Goal: Task Accomplishment & Management: Complete application form

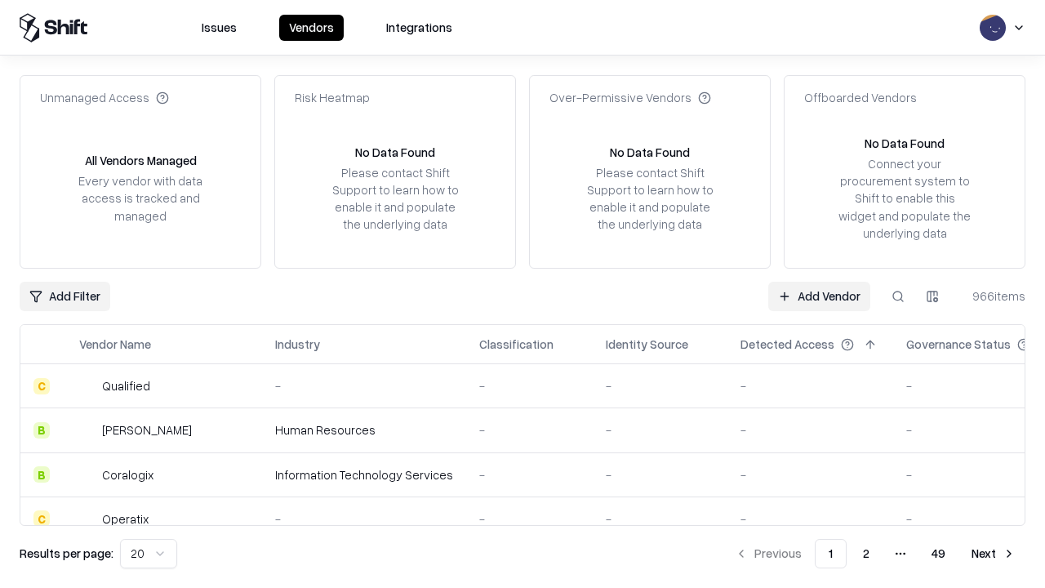
click at [819, 295] on link "Add Vendor" at bounding box center [819, 296] width 102 height 29
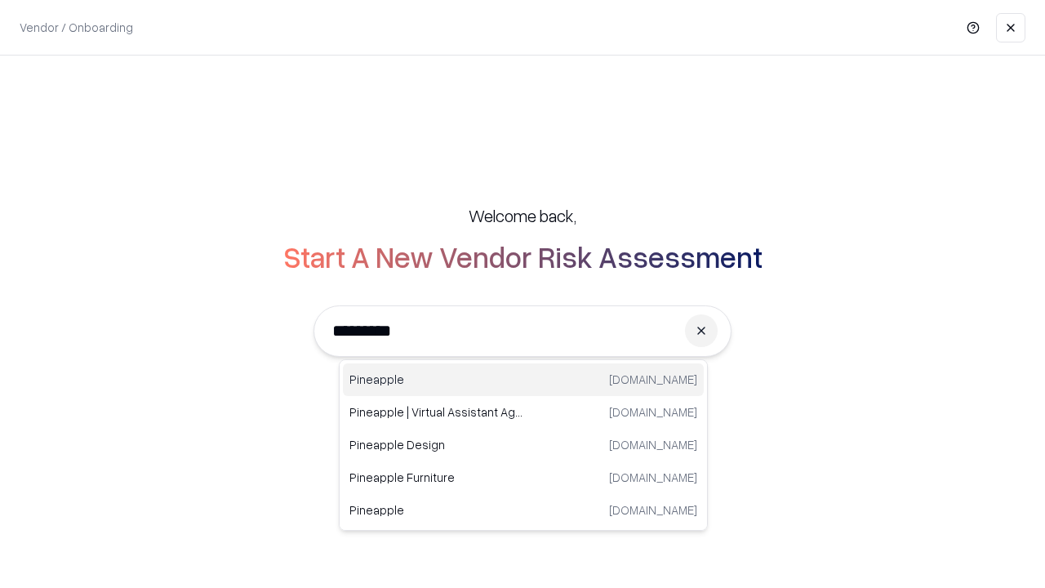
click at [523, 379] on div "Pineapple pineappleenergy.com" at bounding box center [523, 379] width 361 height 33
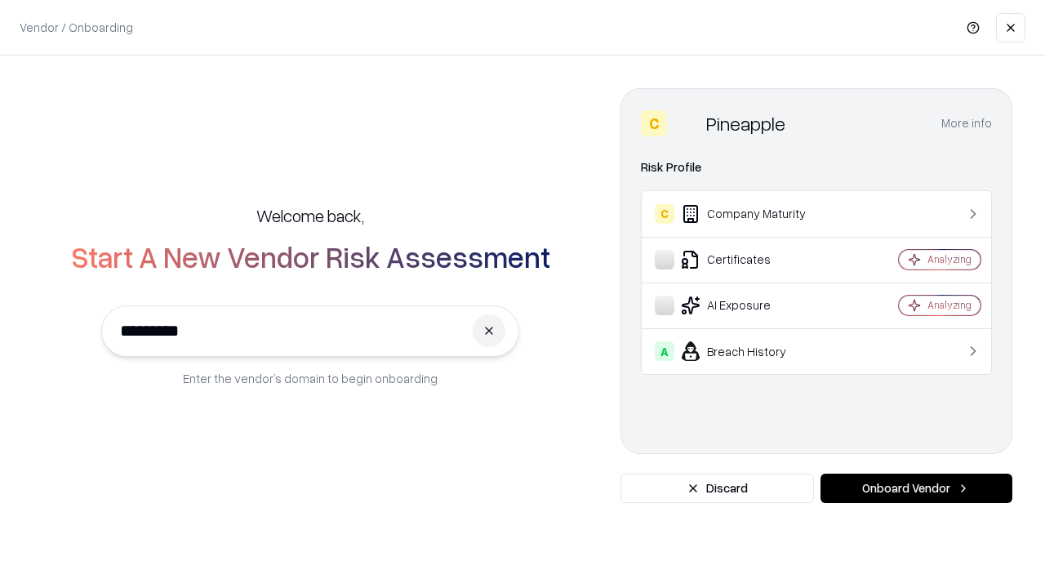
type input "*********"
click at [916, 488] on button "Onboard Vendor" at bounding box center [916, 487] width 192 height 29
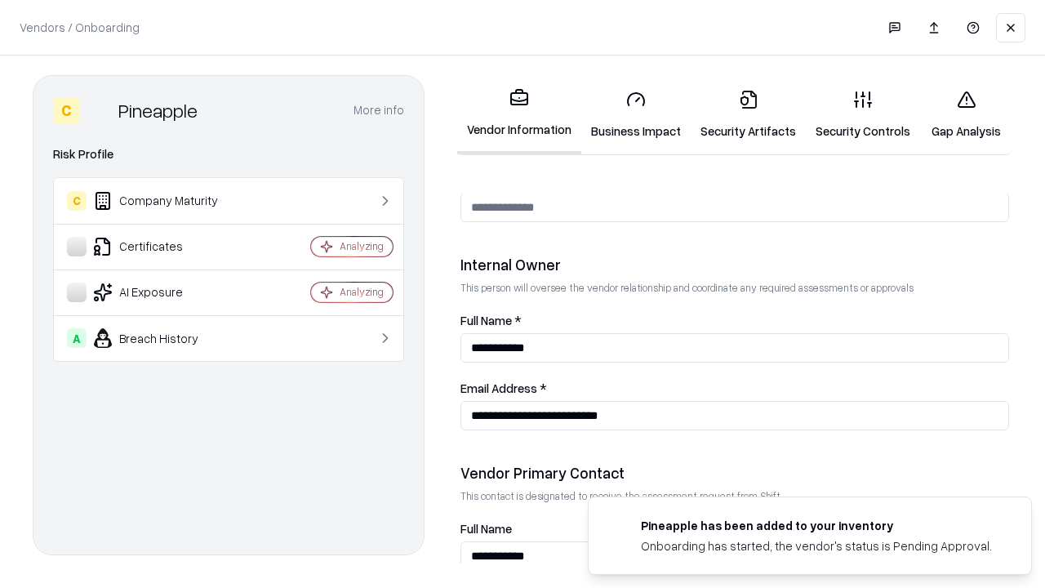
scroll to position [846, 0]
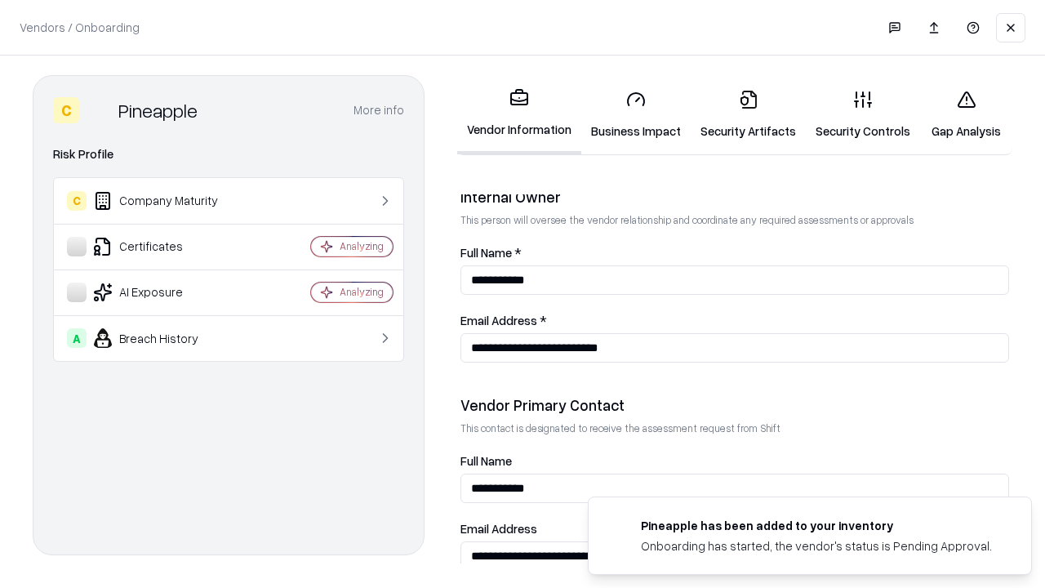
click at [748, 114] on link "Security Artifacts" at bounding box center [747, 115] width 115 height 76
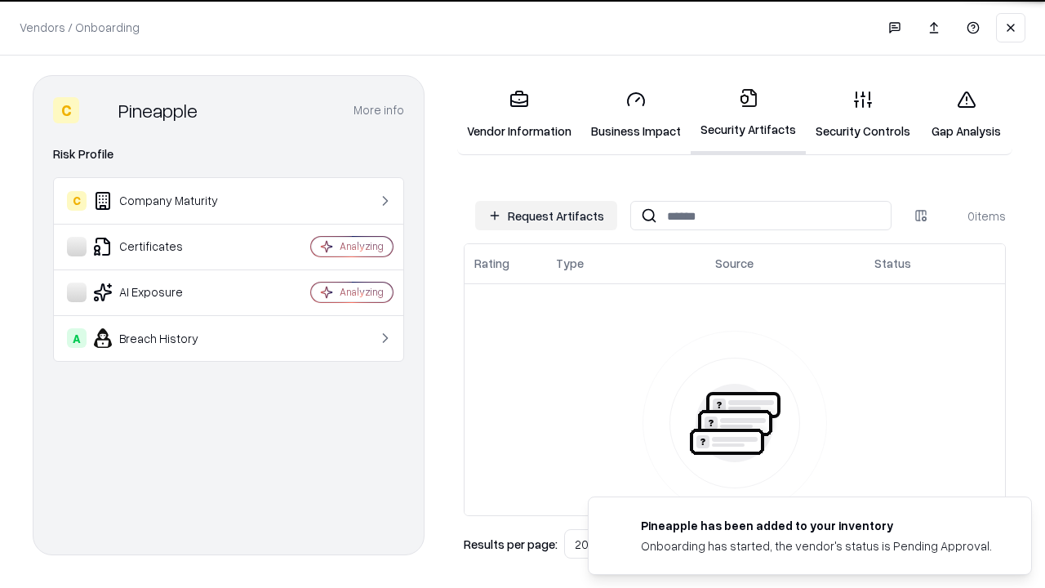
click at [546, 215] on button "Request Artifacts" at bounding box center [546, 215] width 142 height 29
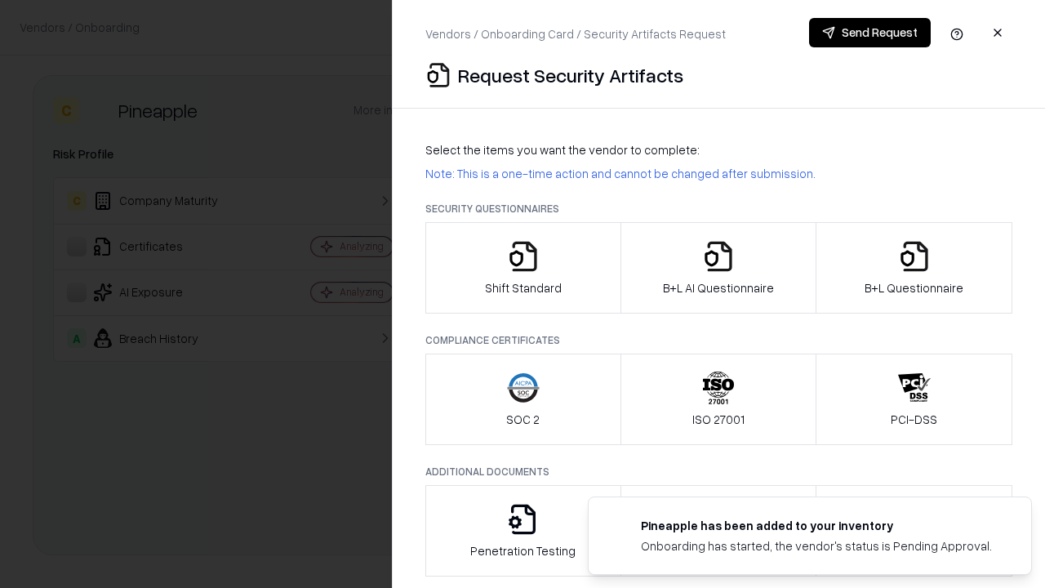
click at [913, 268] on icon "button" at bounding box center [914, 256] width 33 height 33
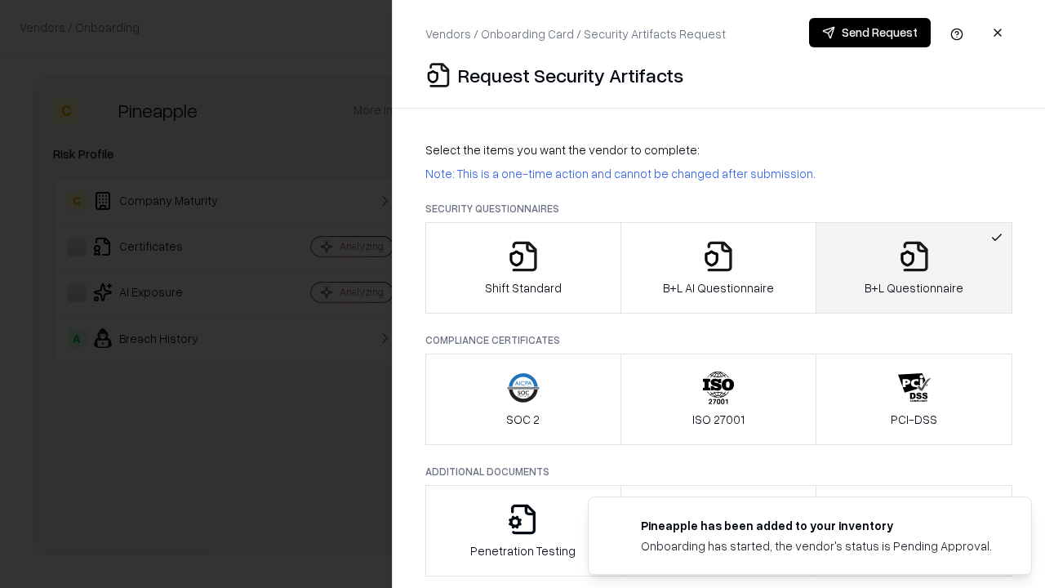
click at [717, 268] on icon "button" at bounding box center [718, 256] width 33 height 33
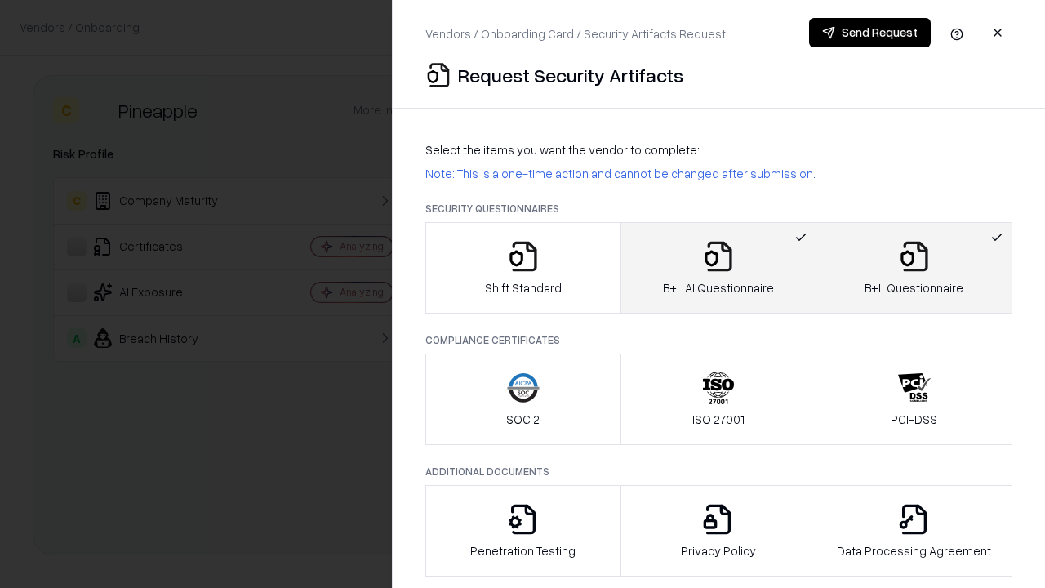
click at [869, 33] on button "Send Request" at bounding box center [870, 32] width 122 height 29
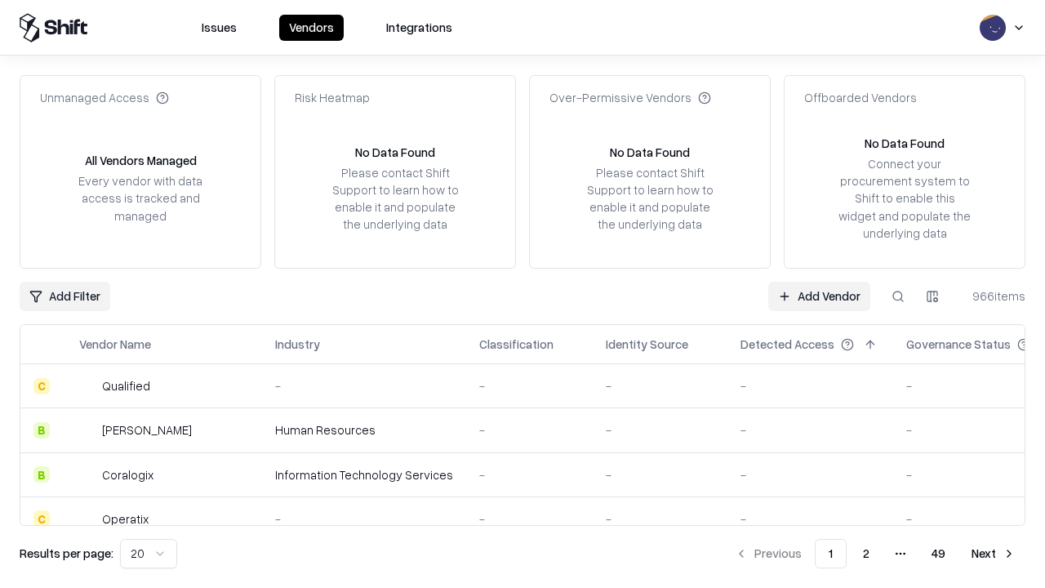
click at [898, 295] on button at bounding box center [897, 296] width 29 height 29
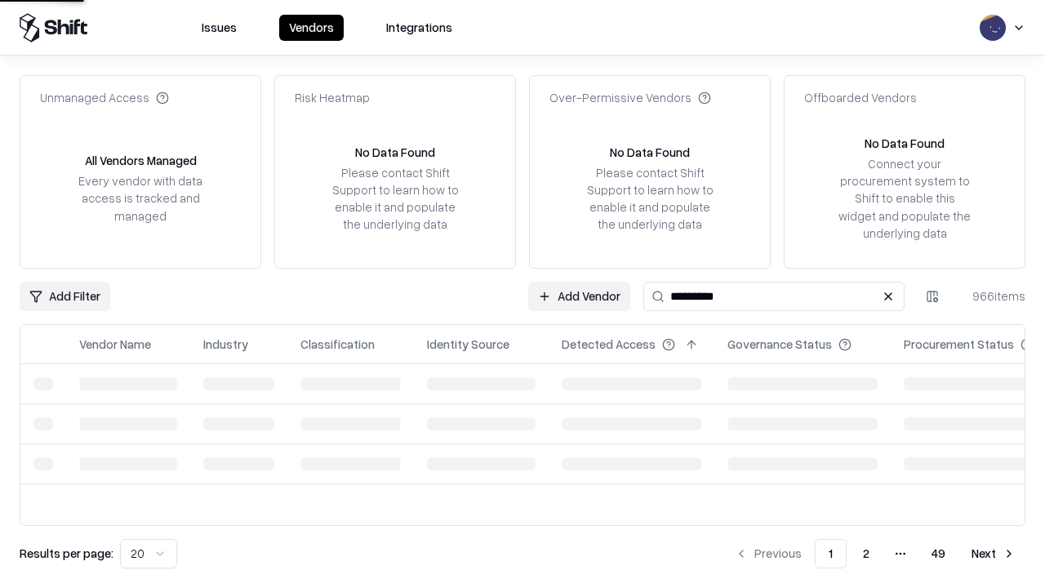
type input "*********"
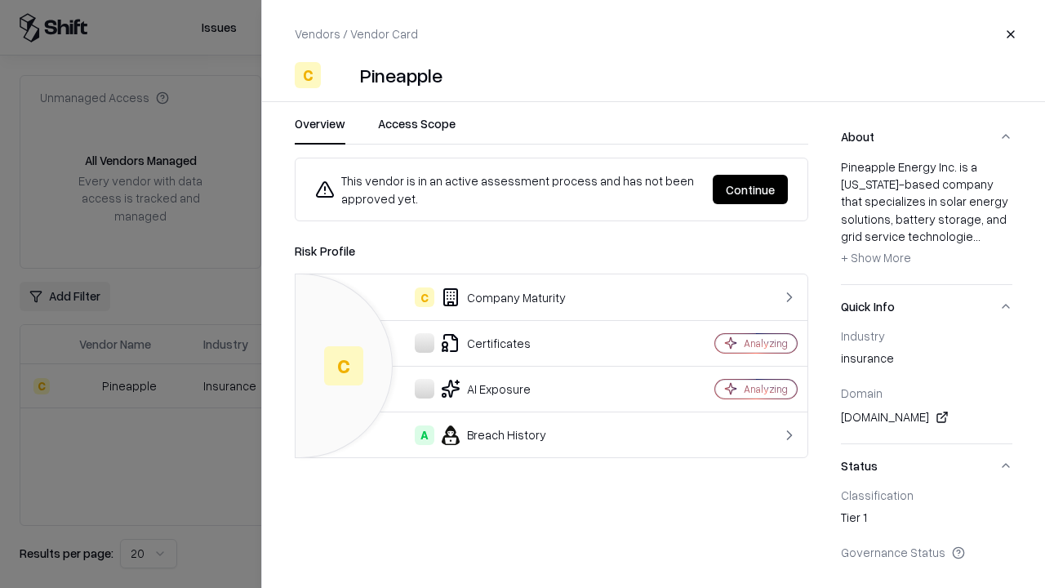
click at [750, 189] on button "Continue" at bounding box center [749, 189] width 75 height 29
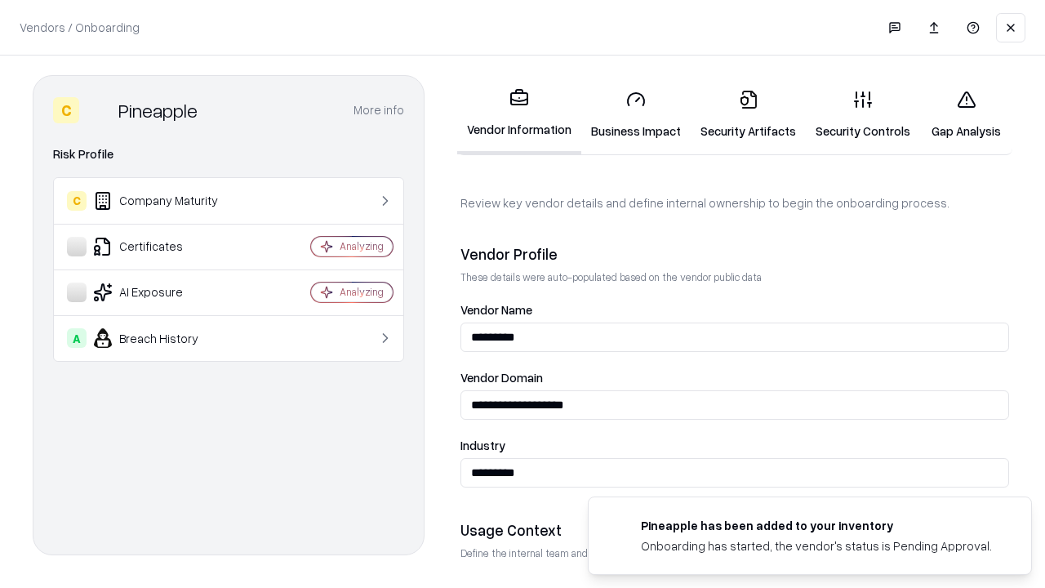
click at [748, 114] on link "Security Artifacts" at bounding box center [747, 115] width 115 height 76
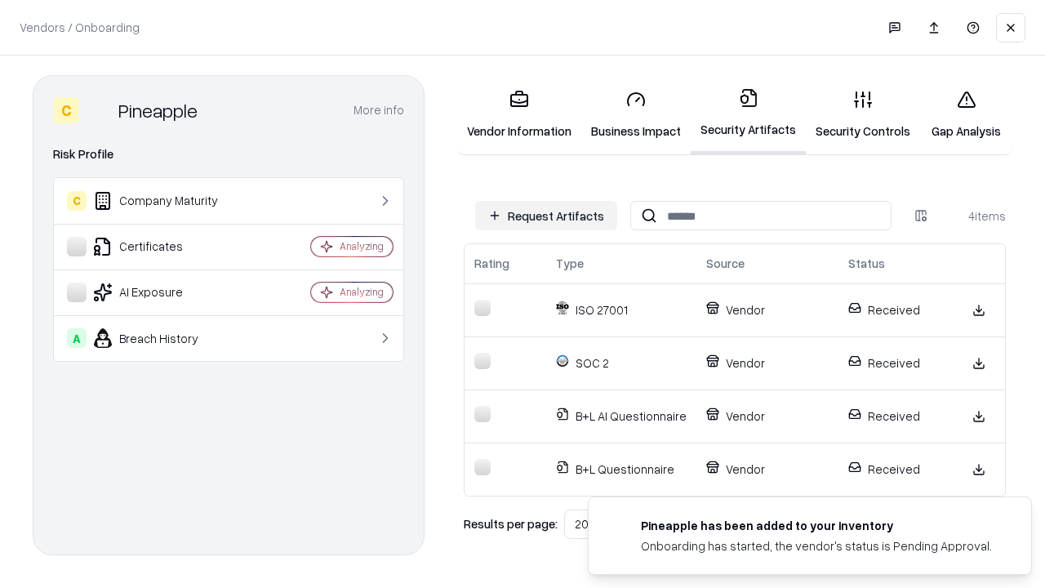
click at [965, 114] on link "Gap Analysis" at bounding box center [966, 115] width 92 height 76
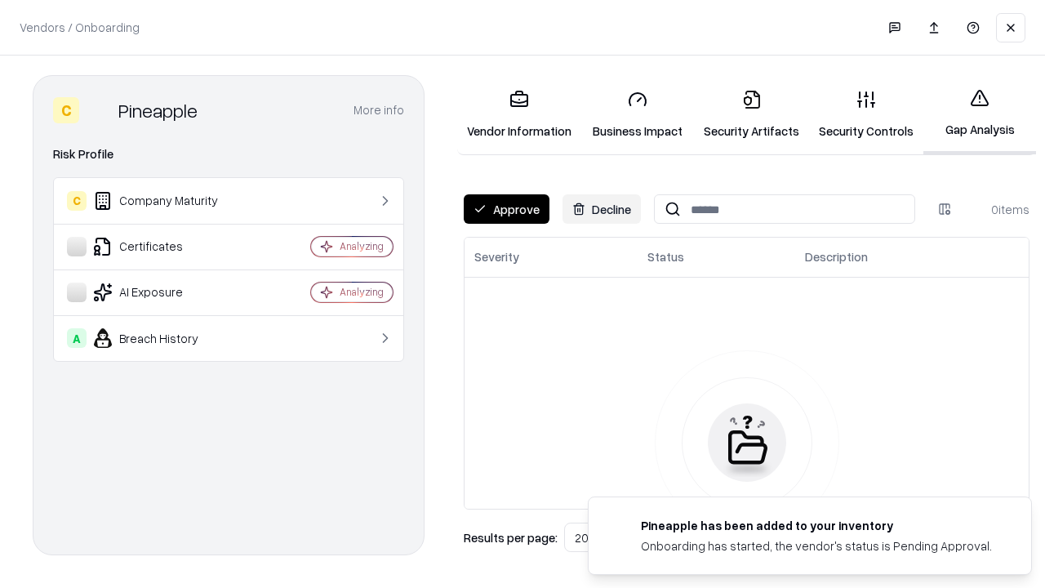
click at [506, 209] on button "Approve" at bounding box center [507, 208] width 86 height 29
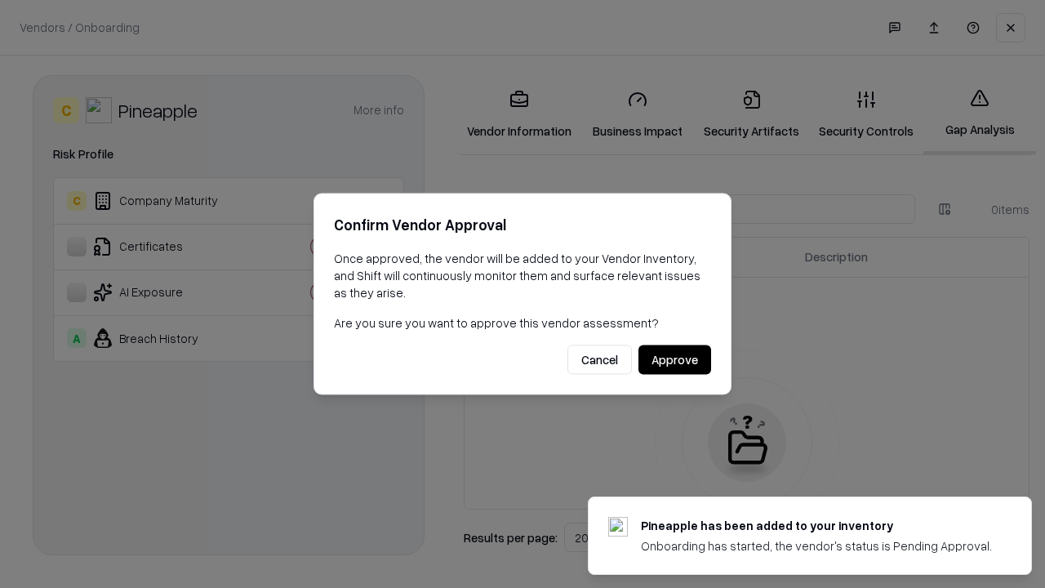
click at [674, 359] on button "Approve" at bounding box center [674, 359] width 73 height 29
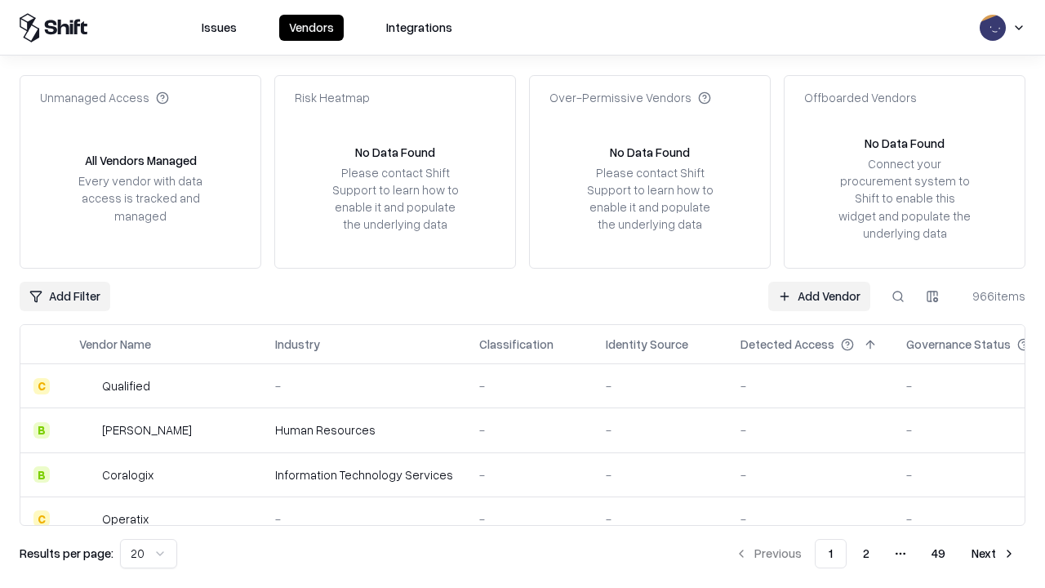
type input "*********"
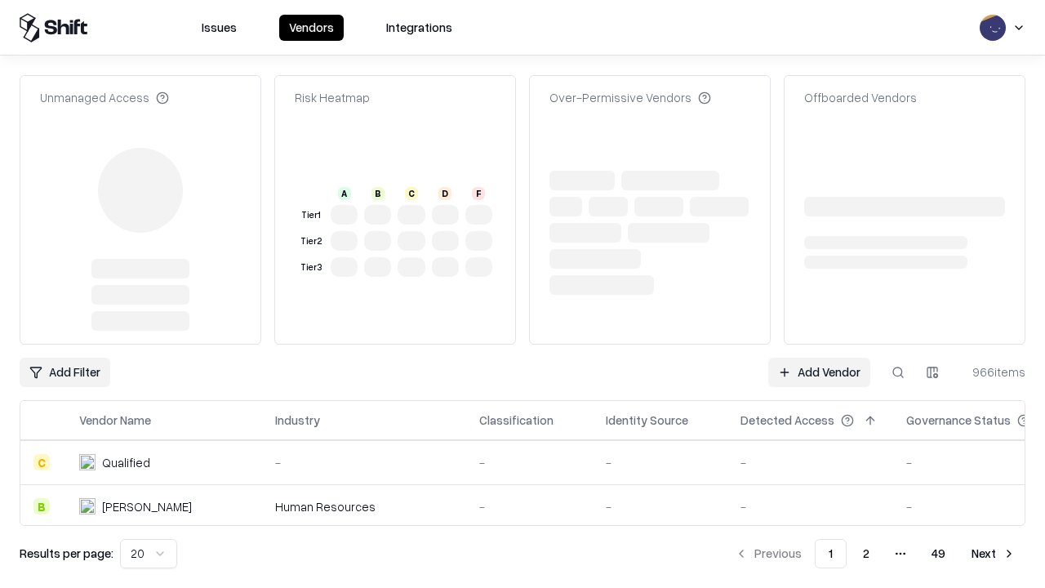
click at [819, 372] on link "Add Vendor" at bounding box center [819, 371] width 102 height 29
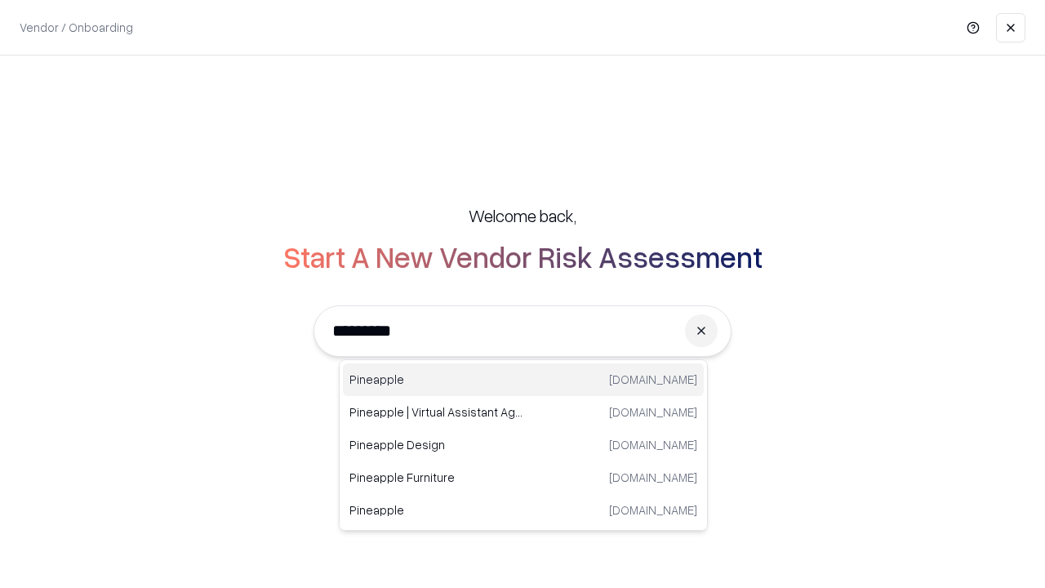
click at [523, 379] on div "Pineapple [DOMAIN_NAME]" at bounding box center [523, 379] width 361 height 33
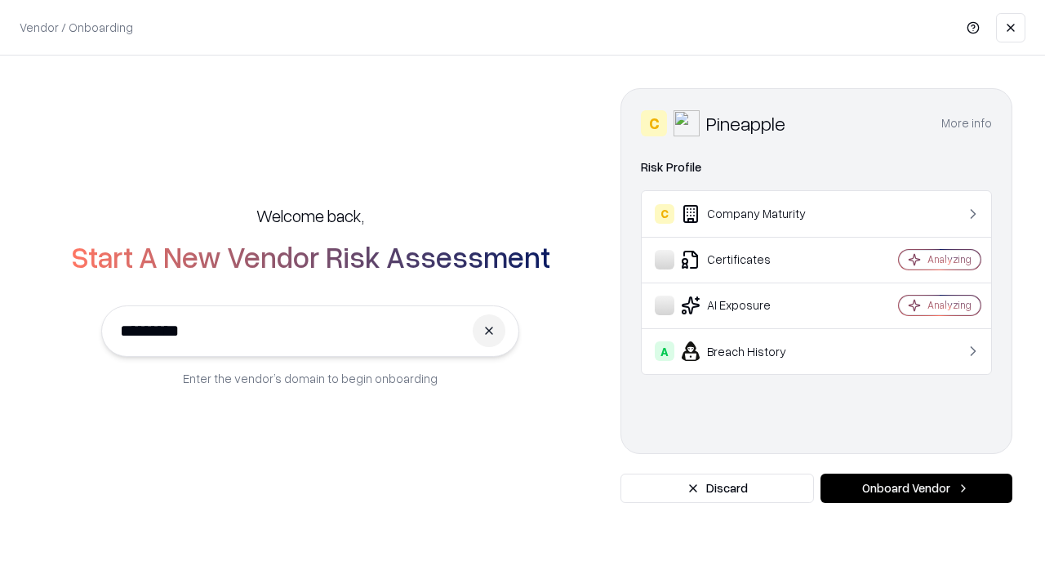
type input "*********"
click at [916, 488] on button "Onboard Vendor" at bounding box center [916, 487] width 192 height 29
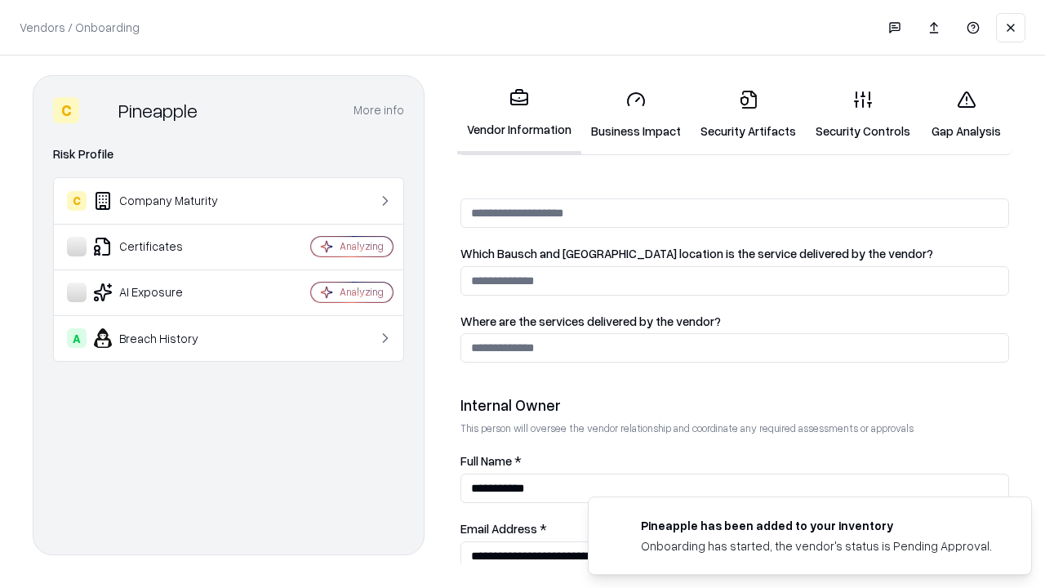
scroll to position [846, 0]
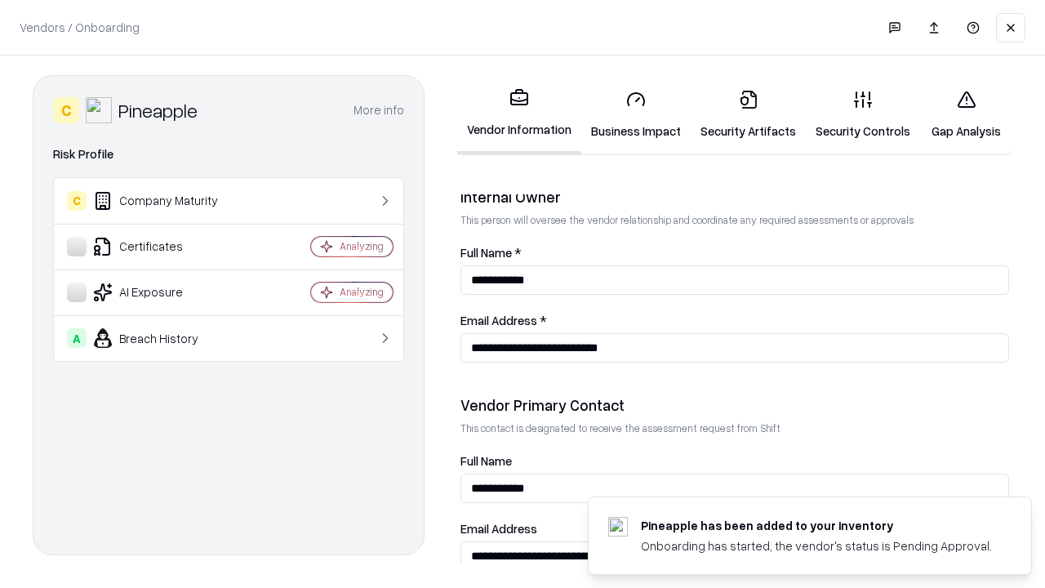
click at [965, 114] on link "Gap Analysis" at bounding box center [966, 115] width 92 height 76
